Goal: Information Seeking & Learning: Learn about a topic

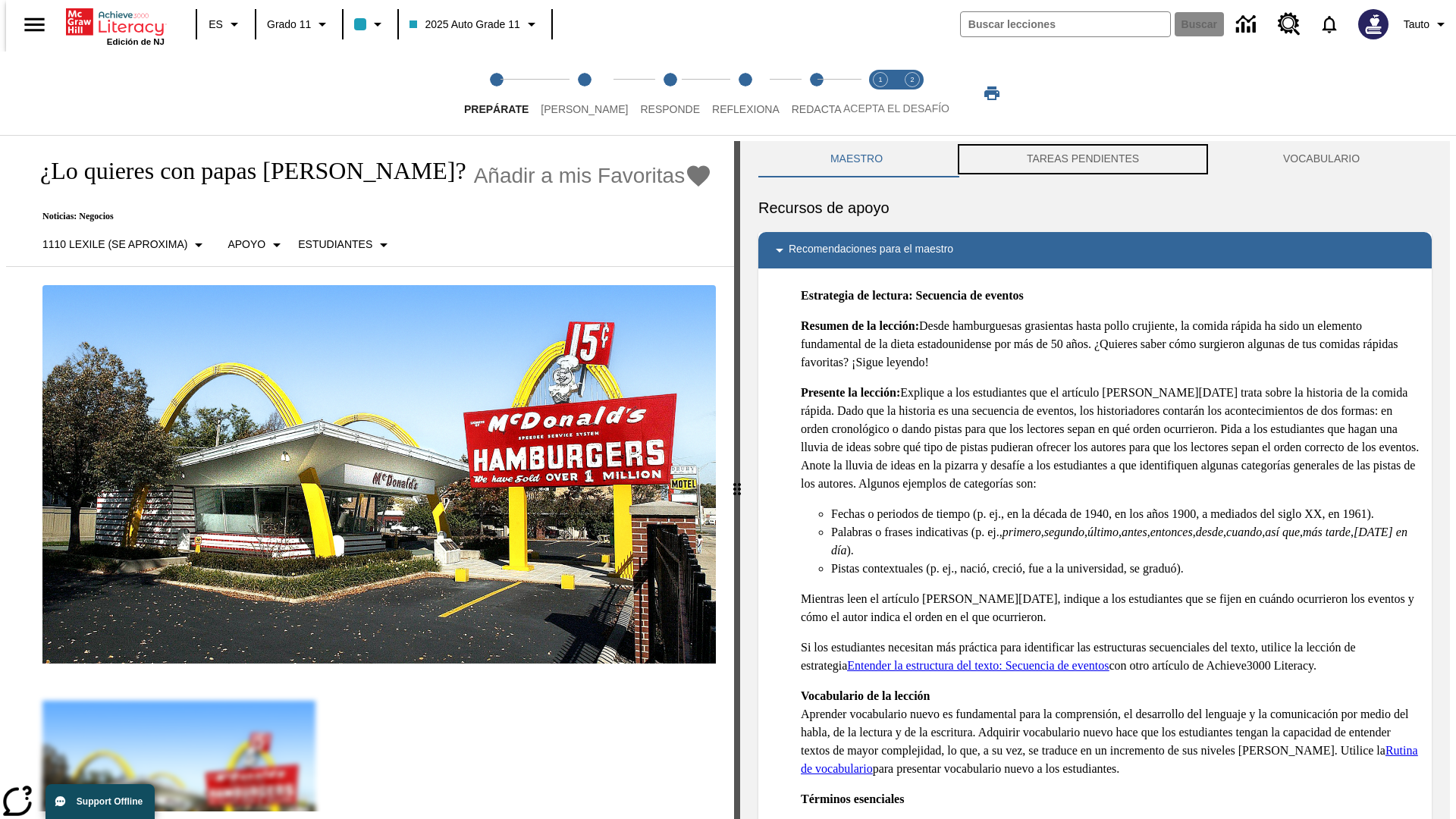
click at [1083, 159] on button "TAREAS PENDIENTES" at bounding box center [1083, 159] width 256 height 37
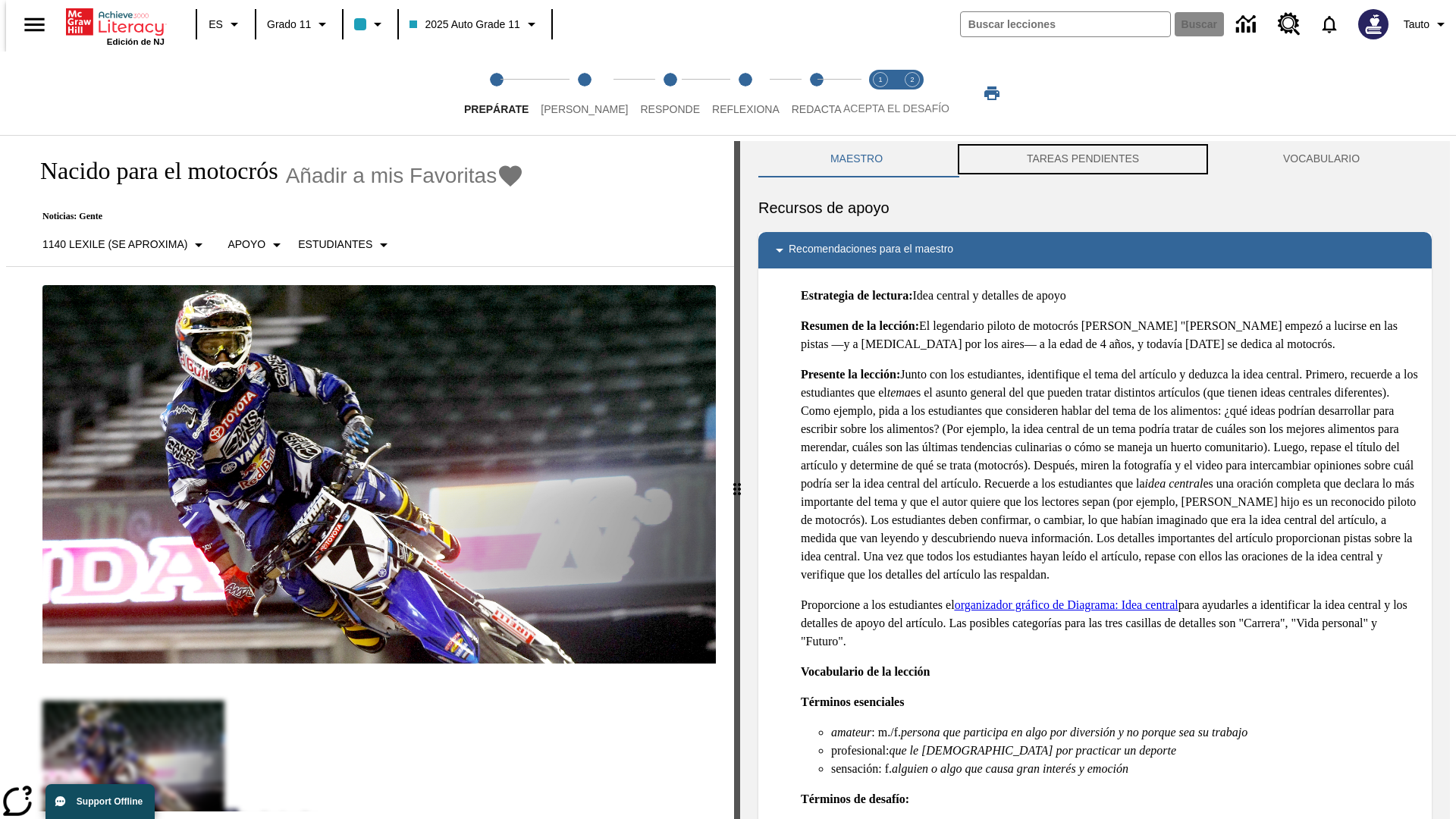
click at [1083, 159] on button "TAREAS PENDIENTES" at bounding box center [1083, 159] width 256 height 37
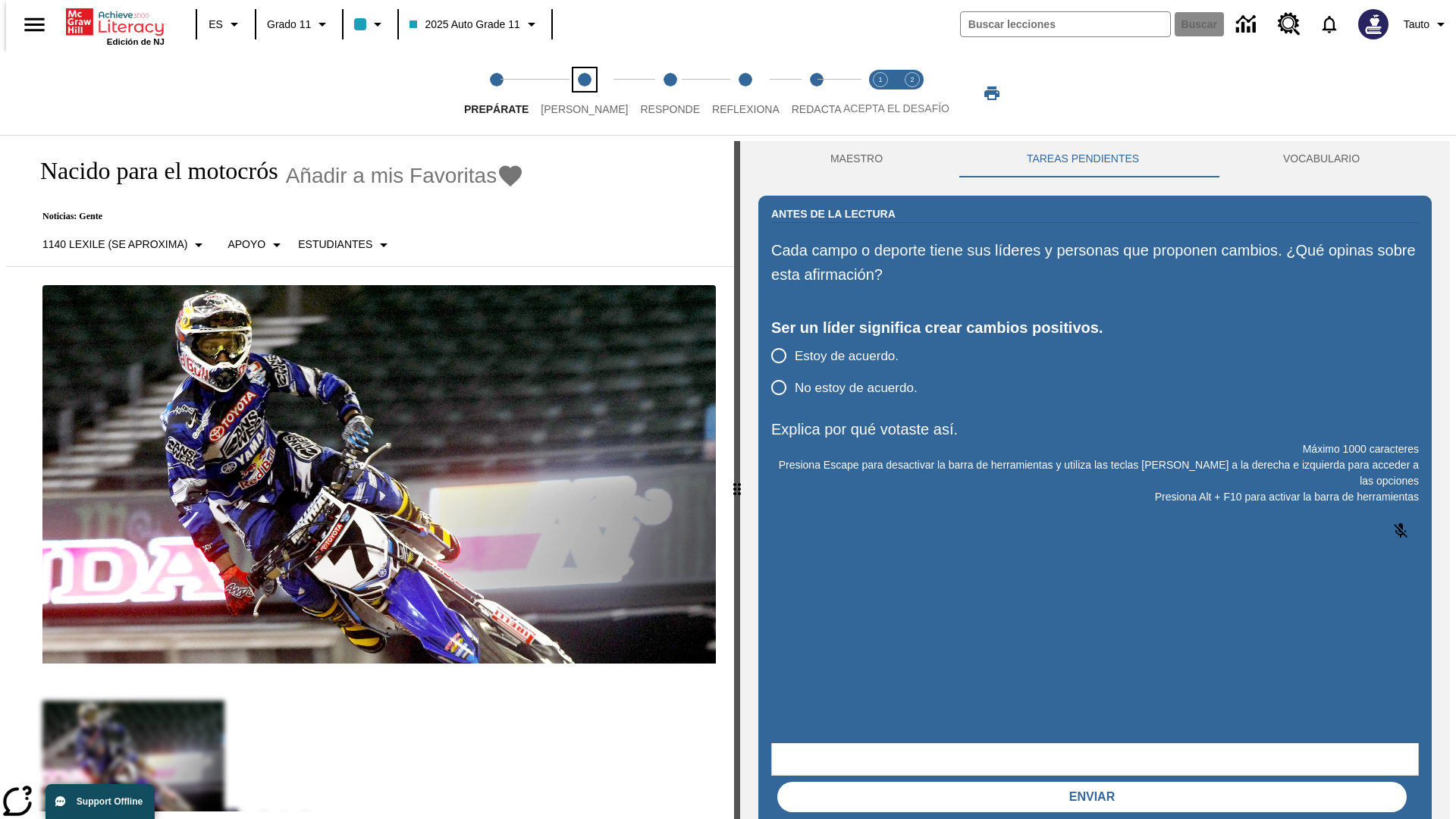
click at [572, 93] on span "[PERSON_NAME]" at bounding box center [584, 103] width 87 height 27
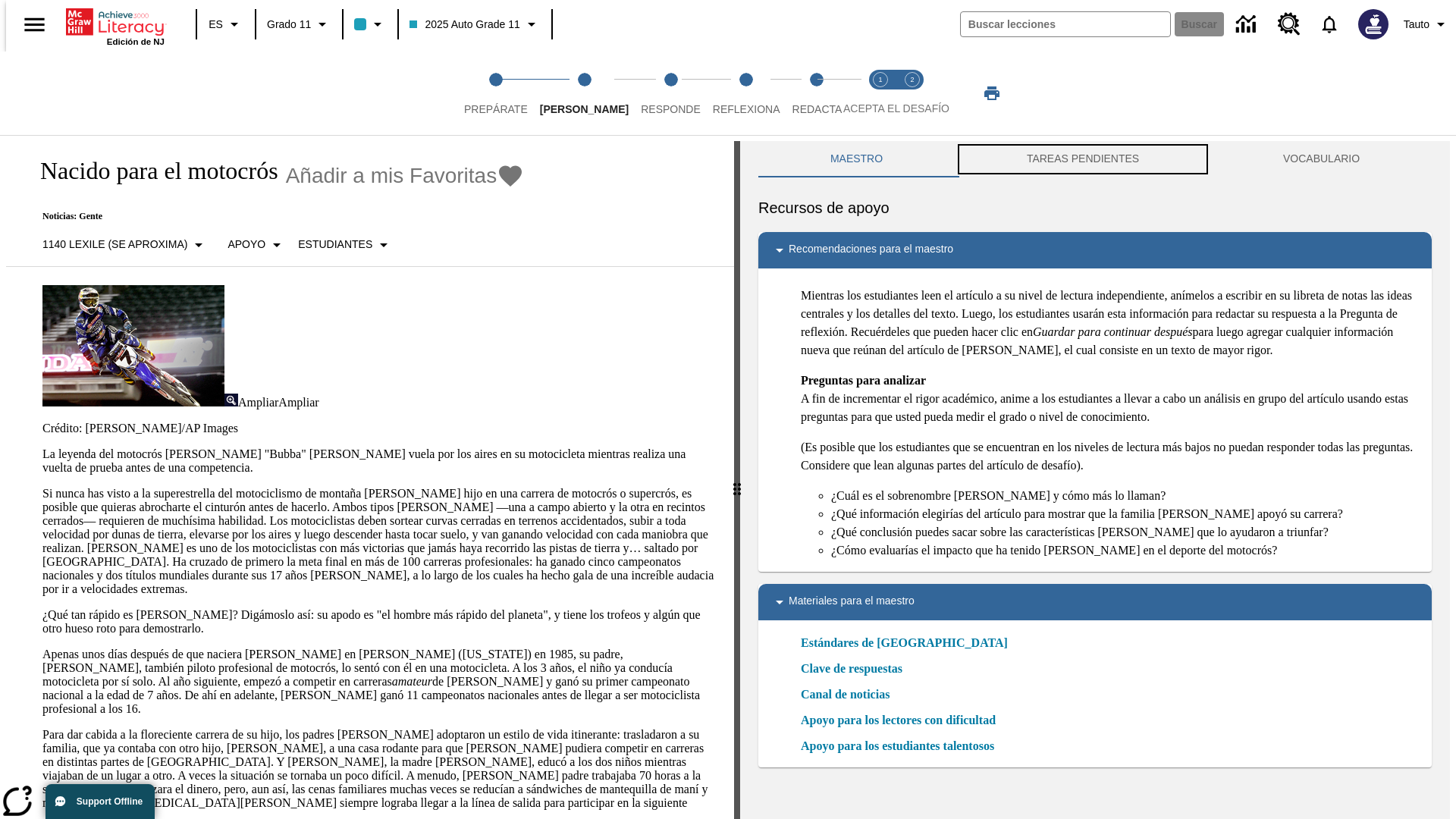
scroll to position [1, 0]
click at [1083, 159] on button "TAREAS PENDIENTES" at bounding box center [1083, 158] width 256 height 37
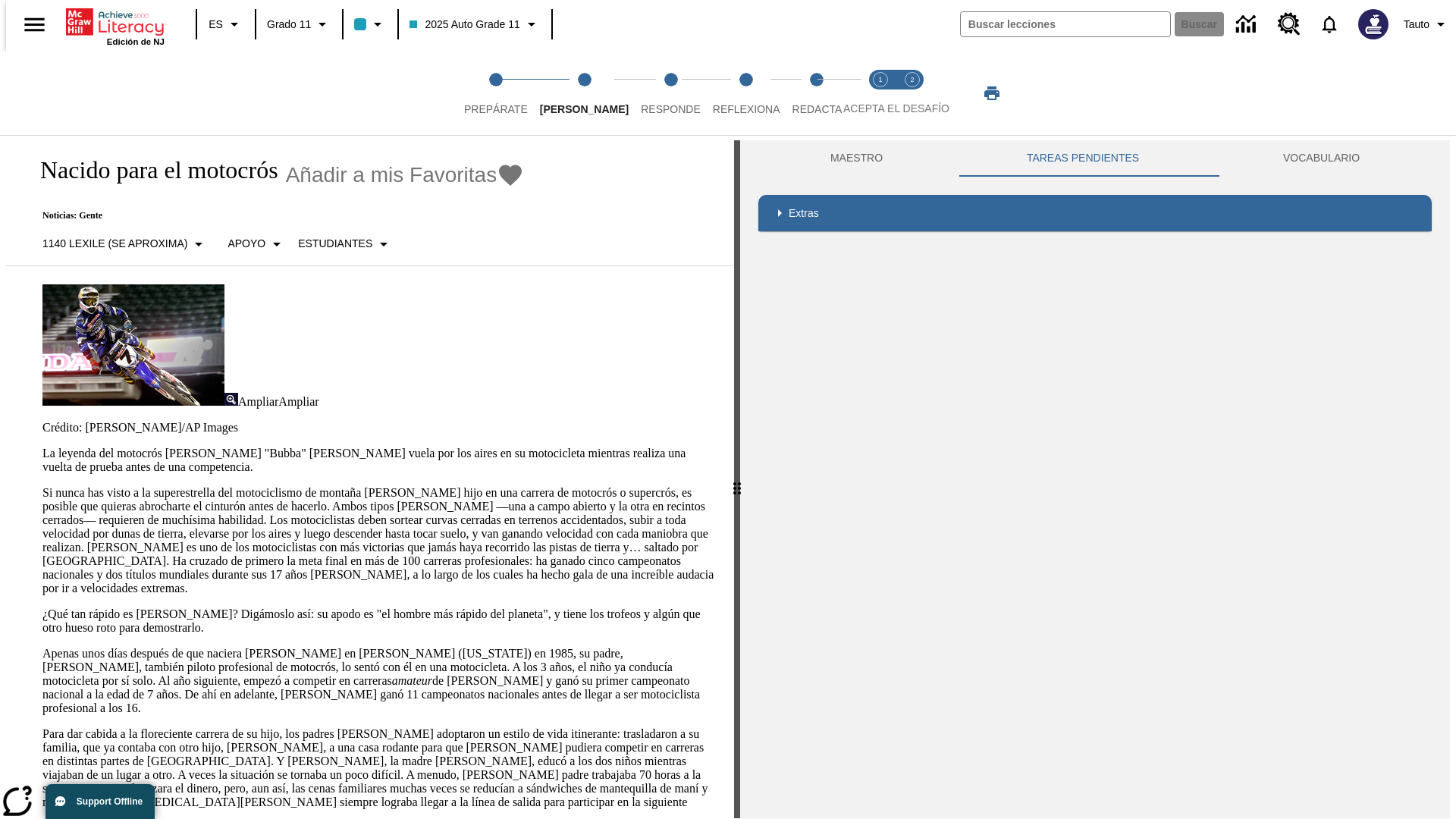
click at [43, 486] on p "Si nunca has visto a la superestrella del motociclismo de montaña [PERSON_NAME]…" at bounding box center [379, 541] width 673 height 109
